Goal: Information Seeking & Learning: Learn about a topic

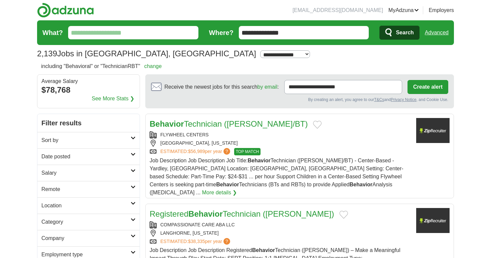
click at [0, 0] on link "ApplyIQ" at bounding box center [0, 0] width 0 height 0
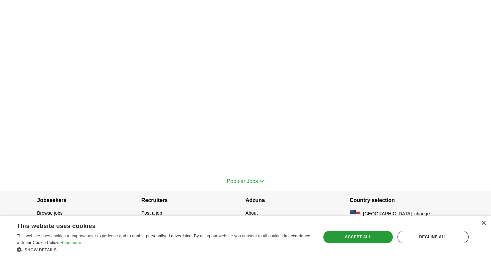
scroll to position [159, 0]
click at [252, 182] on span "Popular Jobs" at bounding box center [242, 182] width 31 height 6
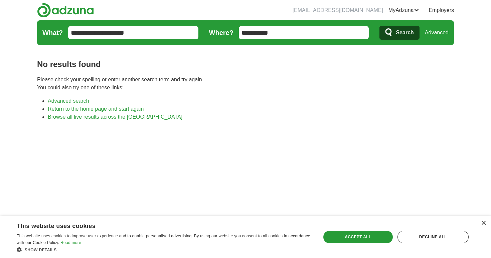
scroll to position [0, 0]
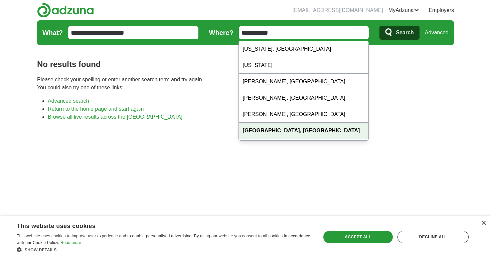
click at [279, 131] on div "[GEOGRAPHIC_DATA], [GEOGRAPHIC_DATA]" at bounding box center [304, 131] width 130 height 16
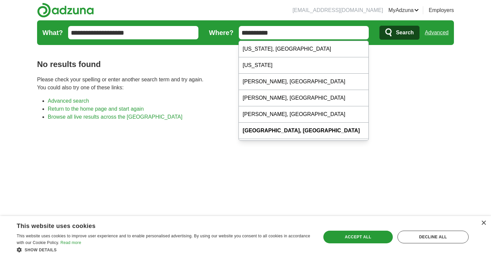
click at [288, 27] on input "**********" at bounding box center [304, 32] width 130 height 13
click at [271, 34] on input "**********" at bounding box center [304, 32] width 130 height 13
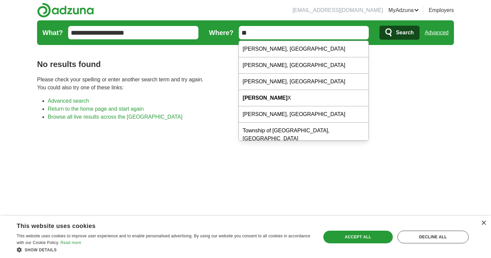
type input "*"
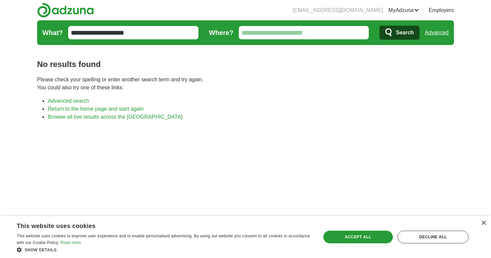
click at [390, 36] on icon "submit" at bounding box center [389, 32] width 8 height 9
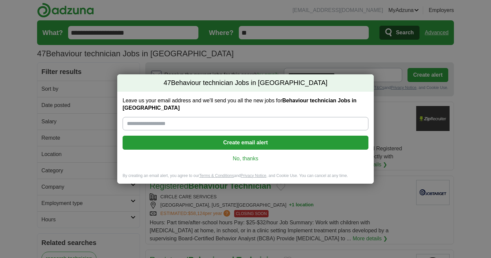
click at [250, 160] on div "Leave us your email address and we'll send you all the new jobs for Behaviour t…" at bounding box center [245, 132] width 256 height 81
click at [251, 156] on link "No, thanks" at bounding box center [245, 158] width 235 height 7
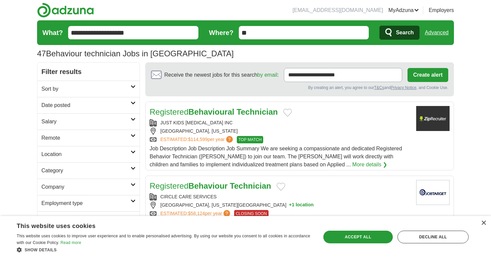
click at [251, 156] on span "Job Description Job Description Job Summary We are seeking a compassionate and …" at bounding box center [276, 157] width 252 height 22
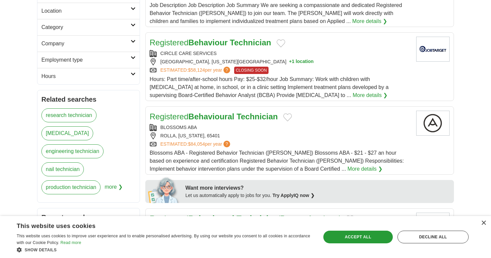
scroll to position [148, 0]
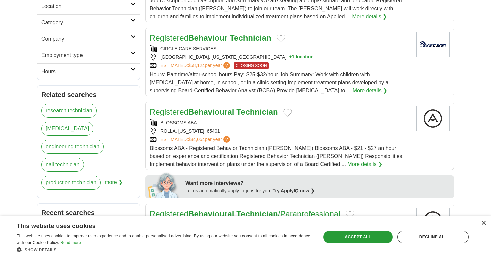
click at [200, 115] on strong "Behavioural" at bounding box center [211, 112] width 46 height 9
